Goal: Information Seeking & Learning: Learn about a topic

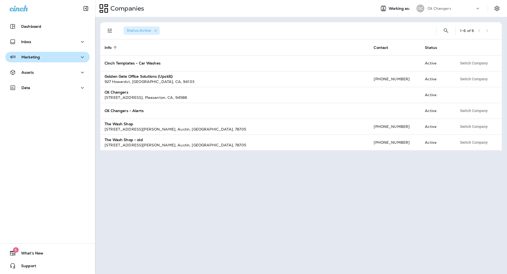
click at [43, 62] on button "Marketing" at bounding box center [47, 57] width 84 height 11
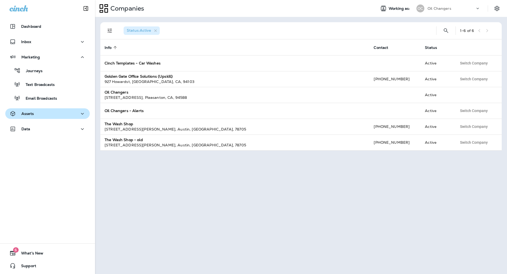
click at [47, 111] on div "Assets" at bounding box center [47, 113] width 76 height 7
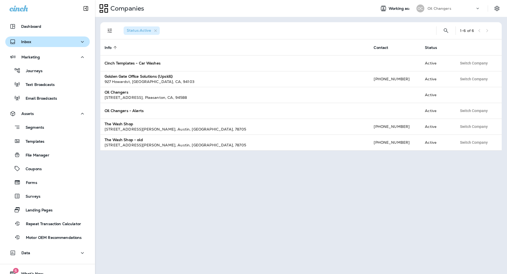
click at [78, 45] on button "Inbox" at bounding box center [47, 41] width 84 height 11
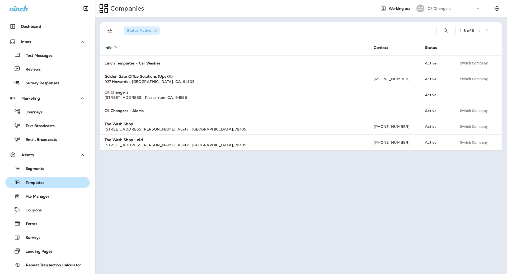
scroll to position [61, 0]
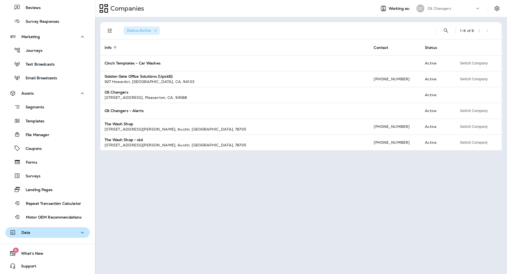
click at [49, 233] on div "Data" at bounding box center [47, 232] width 76 height 7
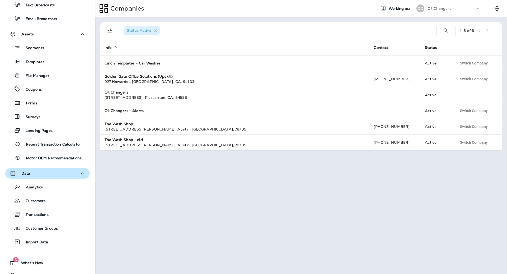
scroll to position [123, 0]
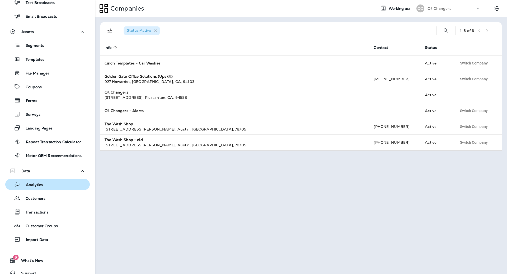
click at [49, 183] on div "Analytics" at bounding box center [47, 184] width 80 height 8
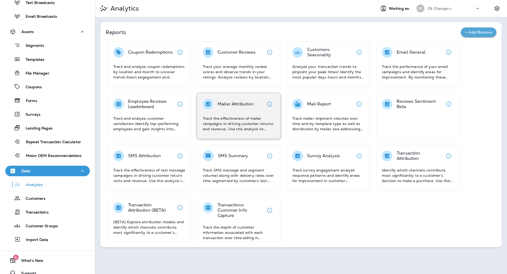
click at [236, 117] on p "Track the effectiveness of mailer campaigns in driving customer returns and rev…" at bounding box center [239, 124] width 72 height 16
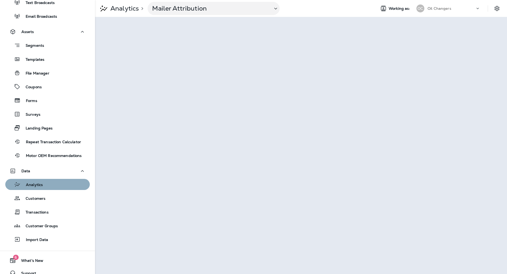
click at [56, 182] on div "Analytics" at bounding box center [47, 184] width 80 height 8
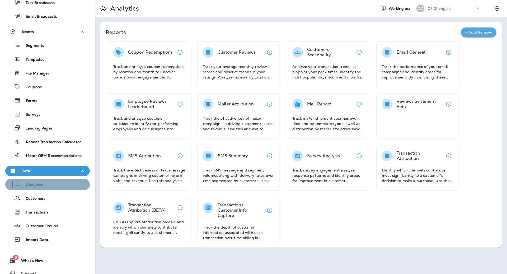
click at [42, 187] on div "Analytics" at bounding box center [24, 184] width 35 height 8
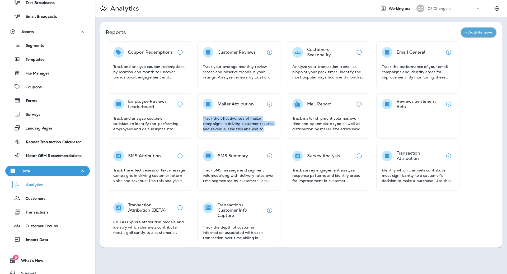
drag, startPoint x: 235, startPoint y: 109, endPoint x: 284, endPoint y: 107, distance: 49.1
click at [287, 107] on div "Coupon Redemptions Track and analyze coupon redemptions by location and month t…" at bounding box center [301, 141] width 390 height 201
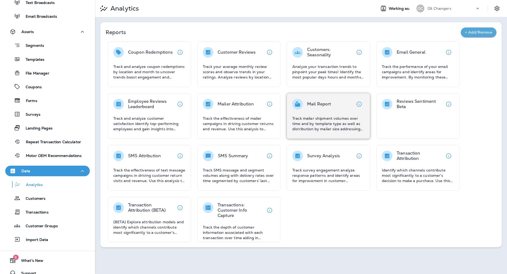
click at [327, 116] on p "Track mailer shipment volumes over time and by template type as well as distrib…" at bounding box center [328, 124] width 72 height 16
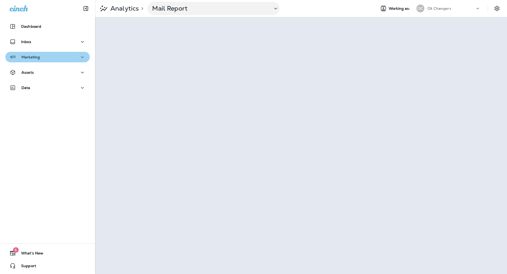
click at [70, 59] on div "Marketing" at bounding box center [47, 57] width 76 height 7
